Goal: Task Accomplishment & Management: Use online tool/utility

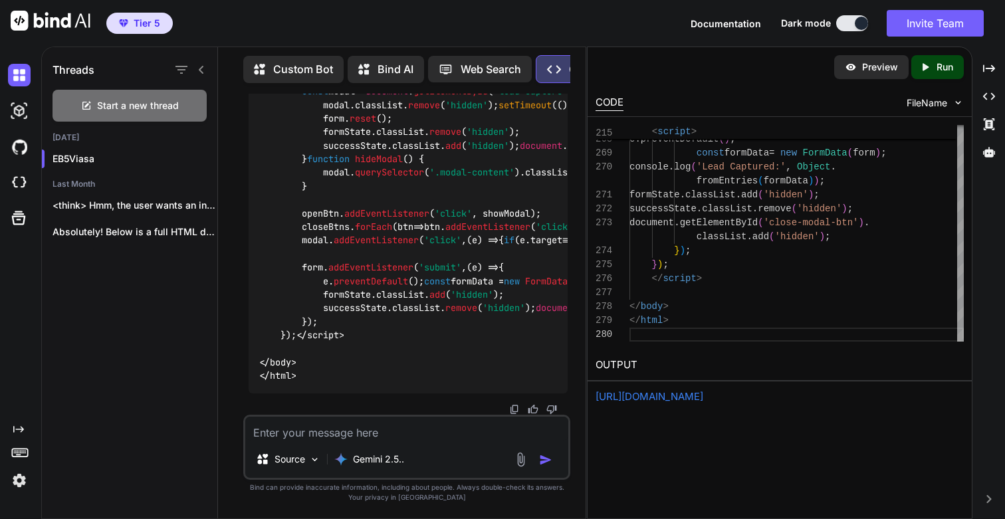
scroll to position [42, 0]
click at [307, 462] on div "Source" at bounding box center [287, 459] width 75 height 27
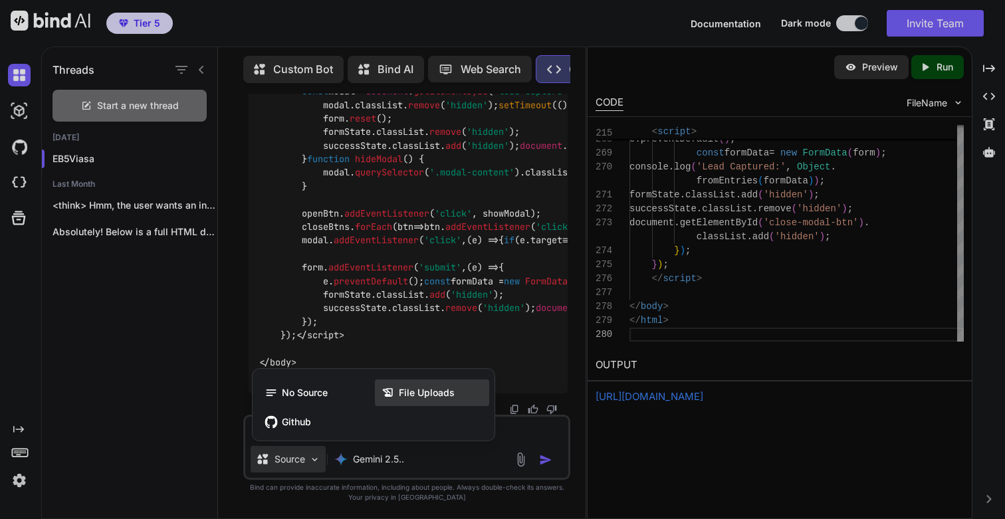
click at [418, 392] on span "File Uploads" at bounding box center [427, 392] width 56 height 13
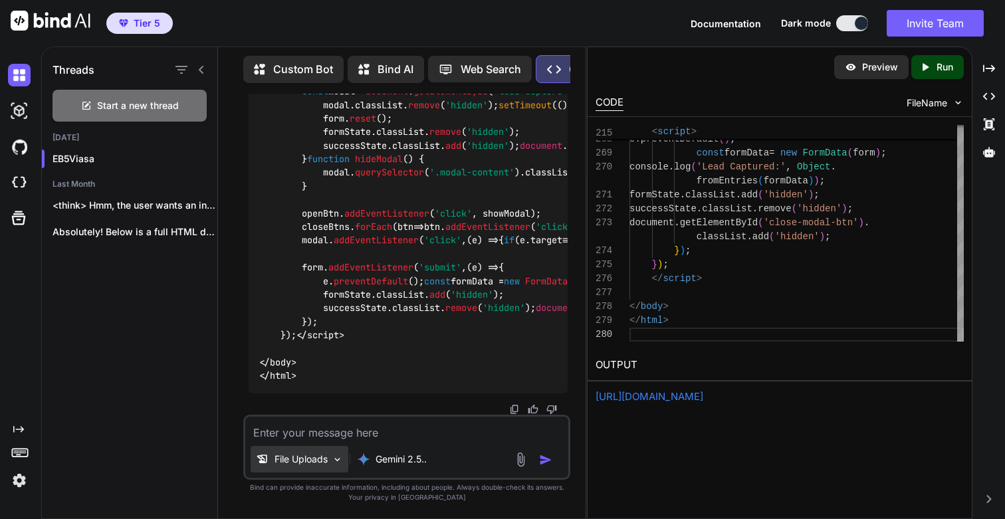
click at [317, 463] on p "File Uploads" at bounding box center [300, 458] width 53 height 13
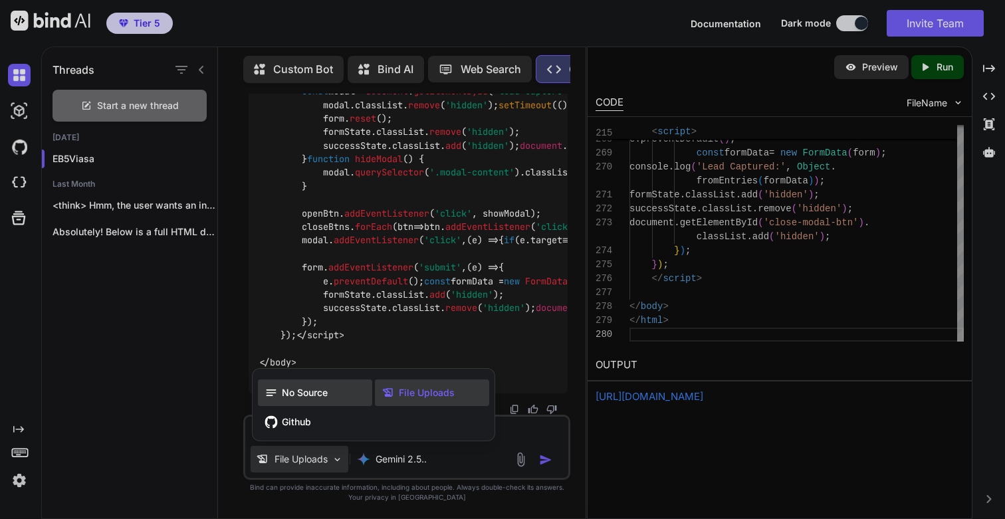
click at [315, 405] on div "No Source" at bounding box center [315, 392] width 114 height 27
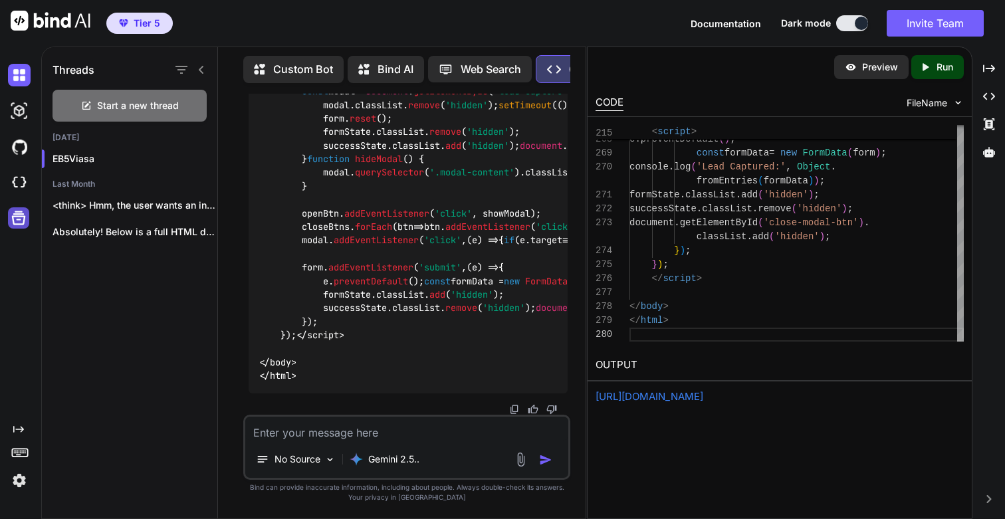
click at [19, 221] on icon at bounding box center [18, 218] width 19 height 19
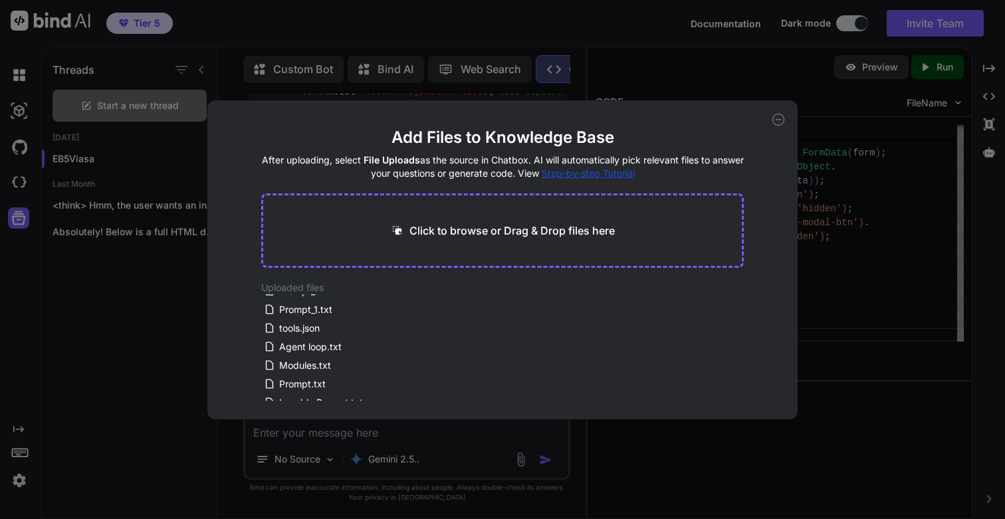
scroll to position [266, 0]
click at [782, 116] on icon at bounding box center [778, 120] width 12 height 12
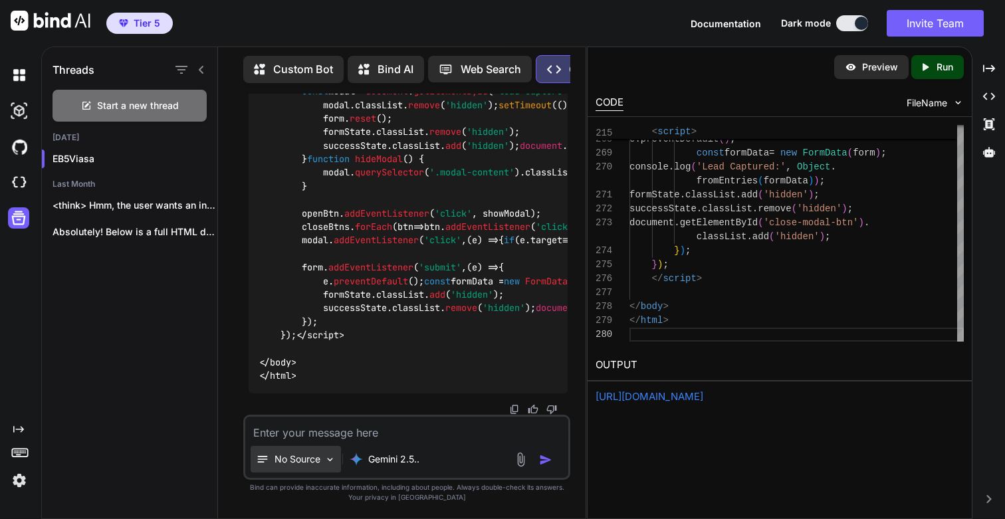
click at [299, 460] on p "No Source" at bounding box center [297, 458] width 46 height 13
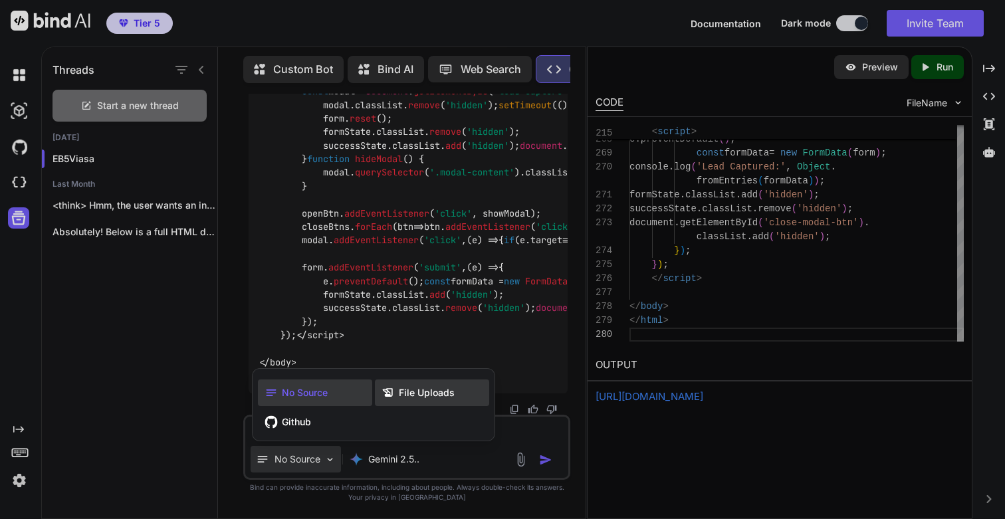
click at [436, 397] on span "File Uploads" at bounding box center [427, 392] width 56 height 13
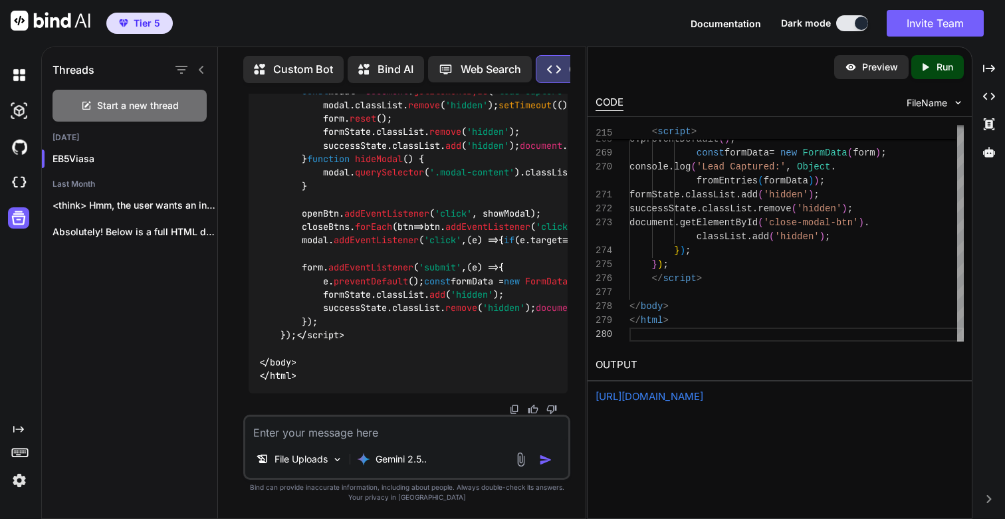
click at [703, 397] on link "[URL][DOMAIN_NAME]" at bounding box center [649, 396] width 108 height 13
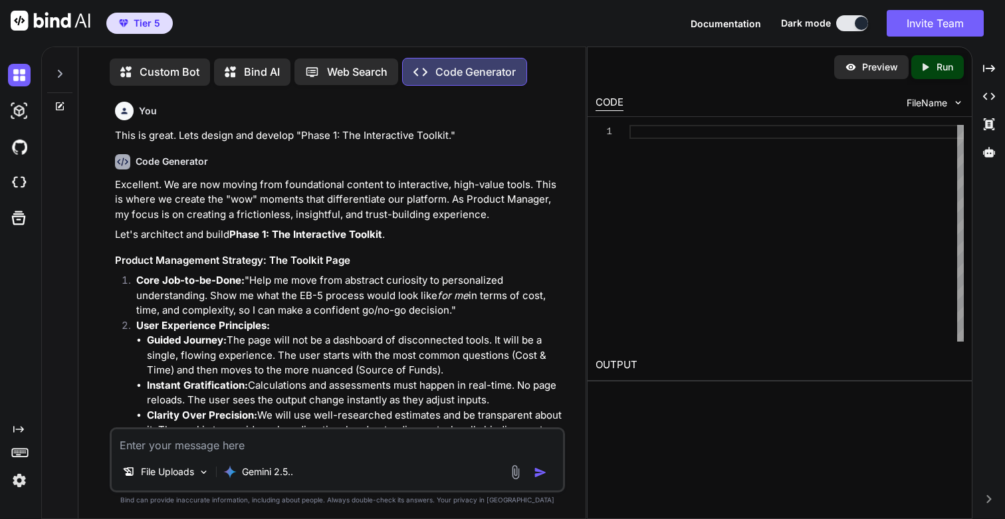
type textarea "x"
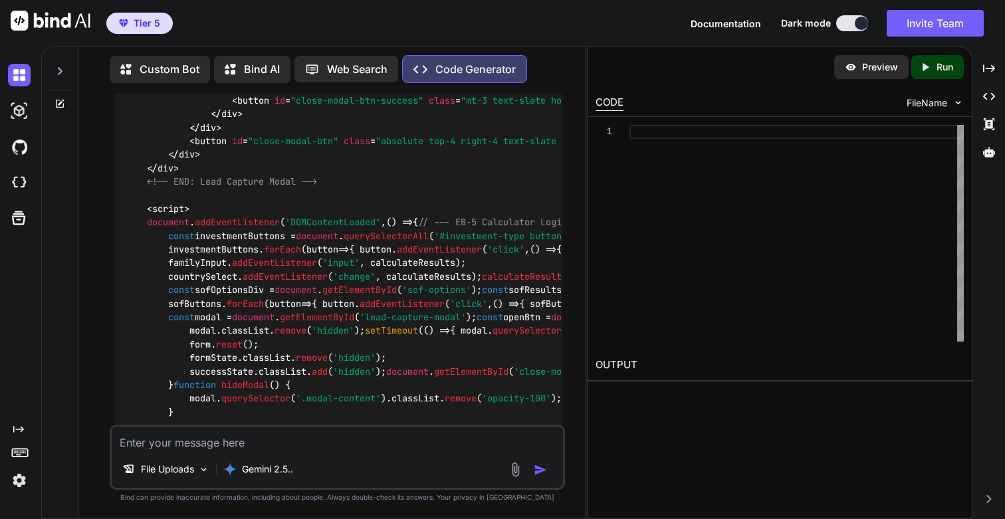
scroll to position [19467, 0]
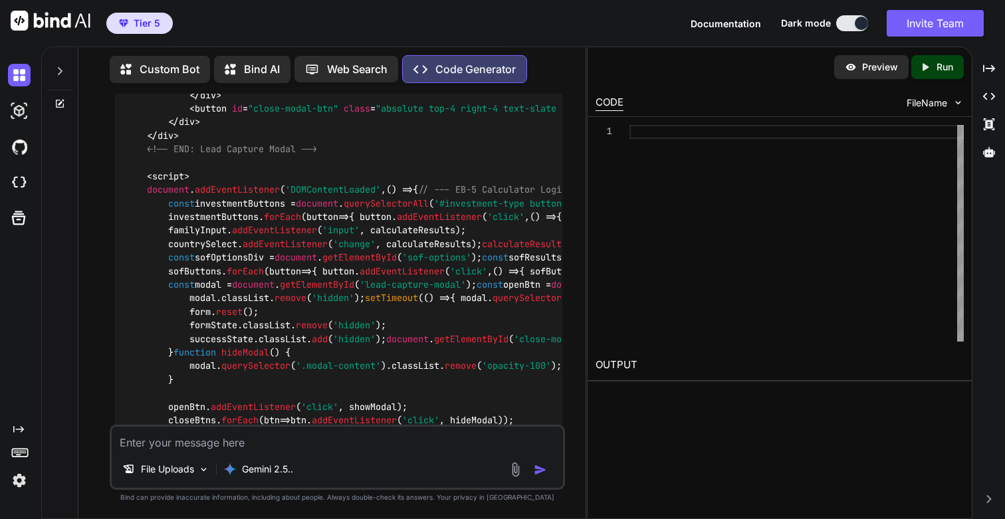
type textarea "</body> </html>"
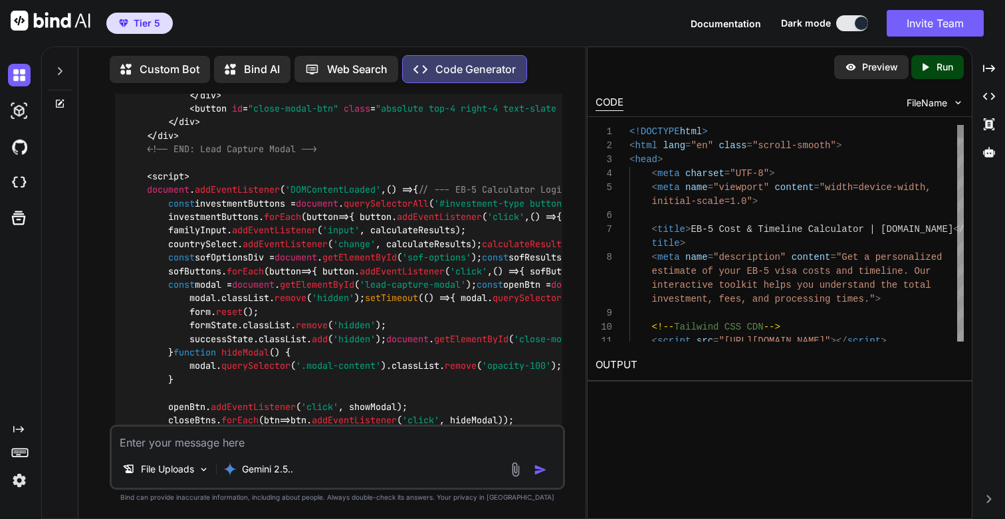
type textarea "x"
click at [944, 78] on div "Created with Pixso. Run" at bounding box center [937, 67] width 52 height 24
click at [678, 400] on link "https://app.onecompiler.com/43vhbqe9c_43vhvm3c3" at bounding box center [649, 396] width 108 height 13
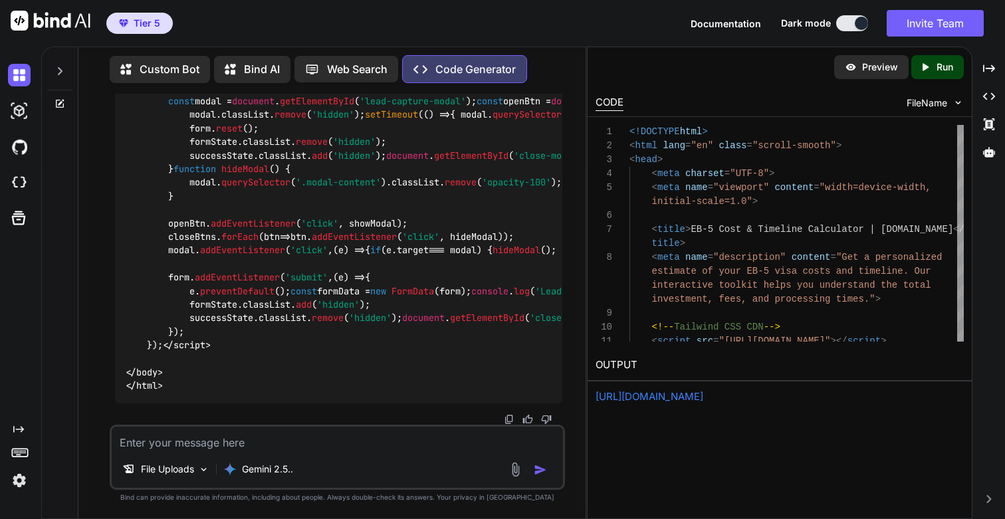
scroll to position [23135, 0]
click at [214, 438] on textarea at bounding box center [337, 439] width 450 height 24
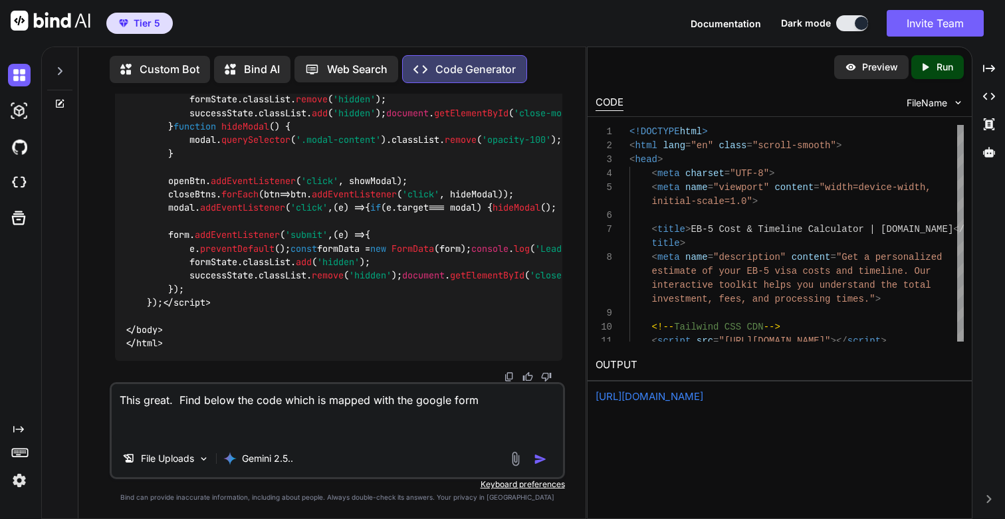
click at [258, 401] on textarea "This great. Find below the code which is mapped with the google form" at bounding box center [337, 412] width 450 height 56
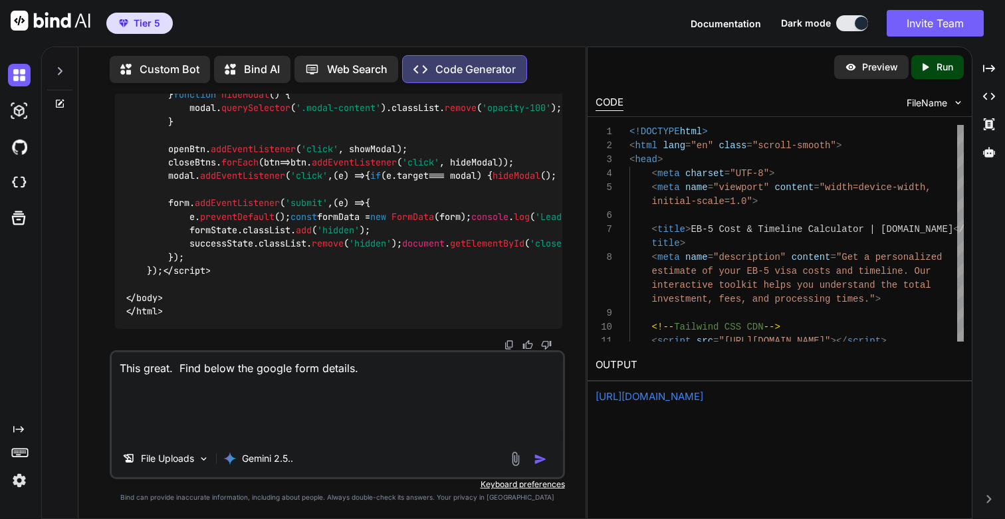
paste textarea "// --- CONFIGURATION --- // (All your original script continues below, unchange…"
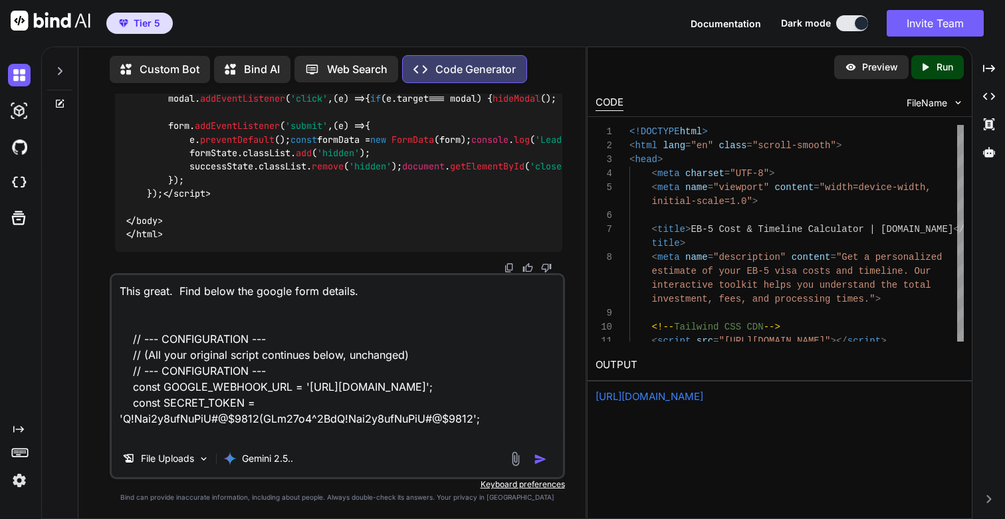
scroll to position [0, 0]
click at [414, 301] on textarea "This great. Find below the google form details. // --- CONFIGURATION --- // (Al…" at bounding box center [337, 357] width 450 height 165
click at [403, 298] on textarea "This great. Find below the google form details. // --- CONFIGURATION --- // (Al…" at bounding box center [337, 357] width 450 height 165
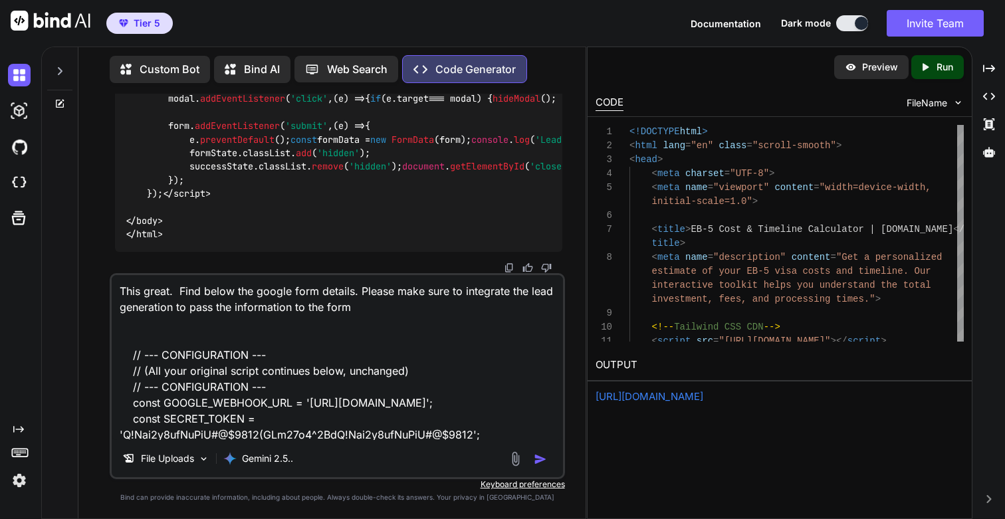
type textarea "This great. Find below the google form details. Please make sure to integrate t…"
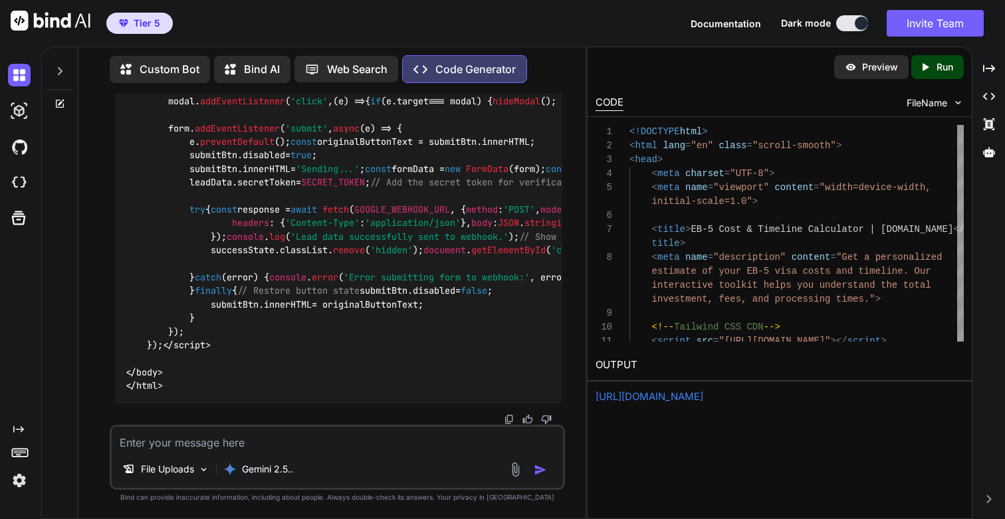
scroll to position [23861, 0]
click at [935, 63] on icon "Created with Pixso." at bounding box center [927, 67] width 17 height 12
click at [640, 399] on link "https://app.onecompiler.com/43vhbqgrs_43vhwhf22" at bounding box center [649, 396] width 108 height 13
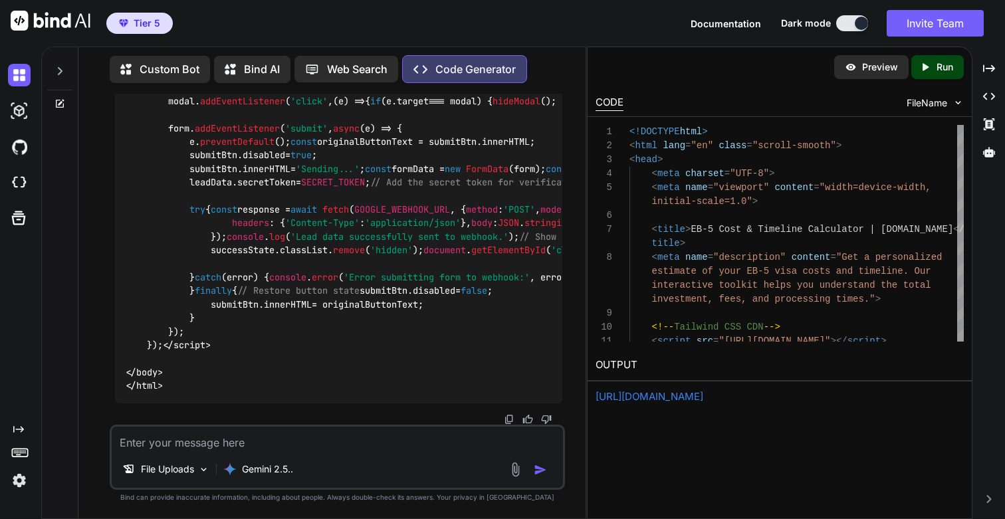
click at [331, 437] on textarea at bounding box center [337, 439] width 450 height 24
type textarea "The"
